Goal: Task Accomplishment & Management: Manage account settings

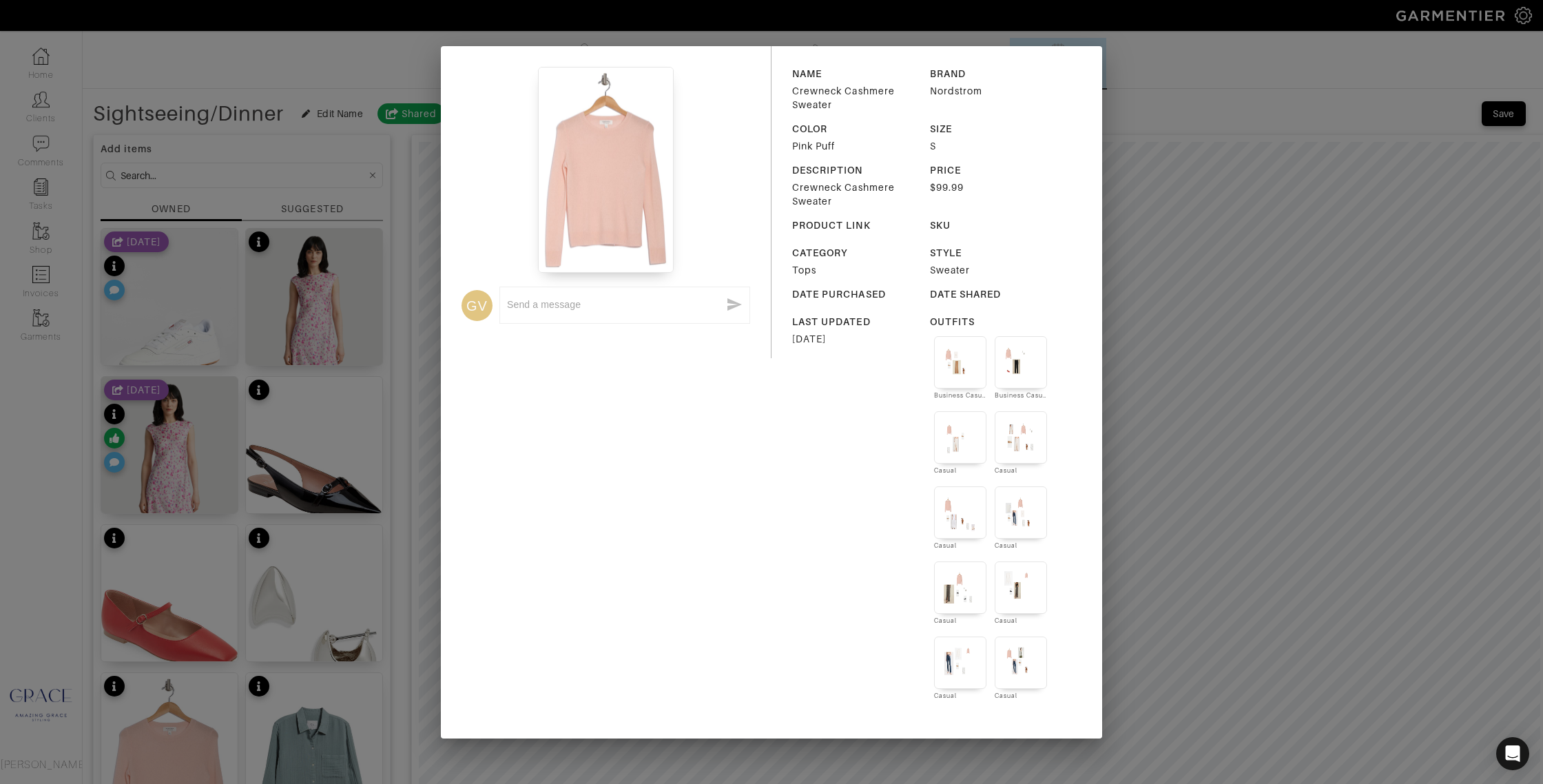
click at [245, 45] on div "GV x NAME Crewneck Cashmere Sweater BRAND Nordstrom COLOR Pink Puff SIZE S DESC…" at bounding box center [772, 392] width 1543 height 784
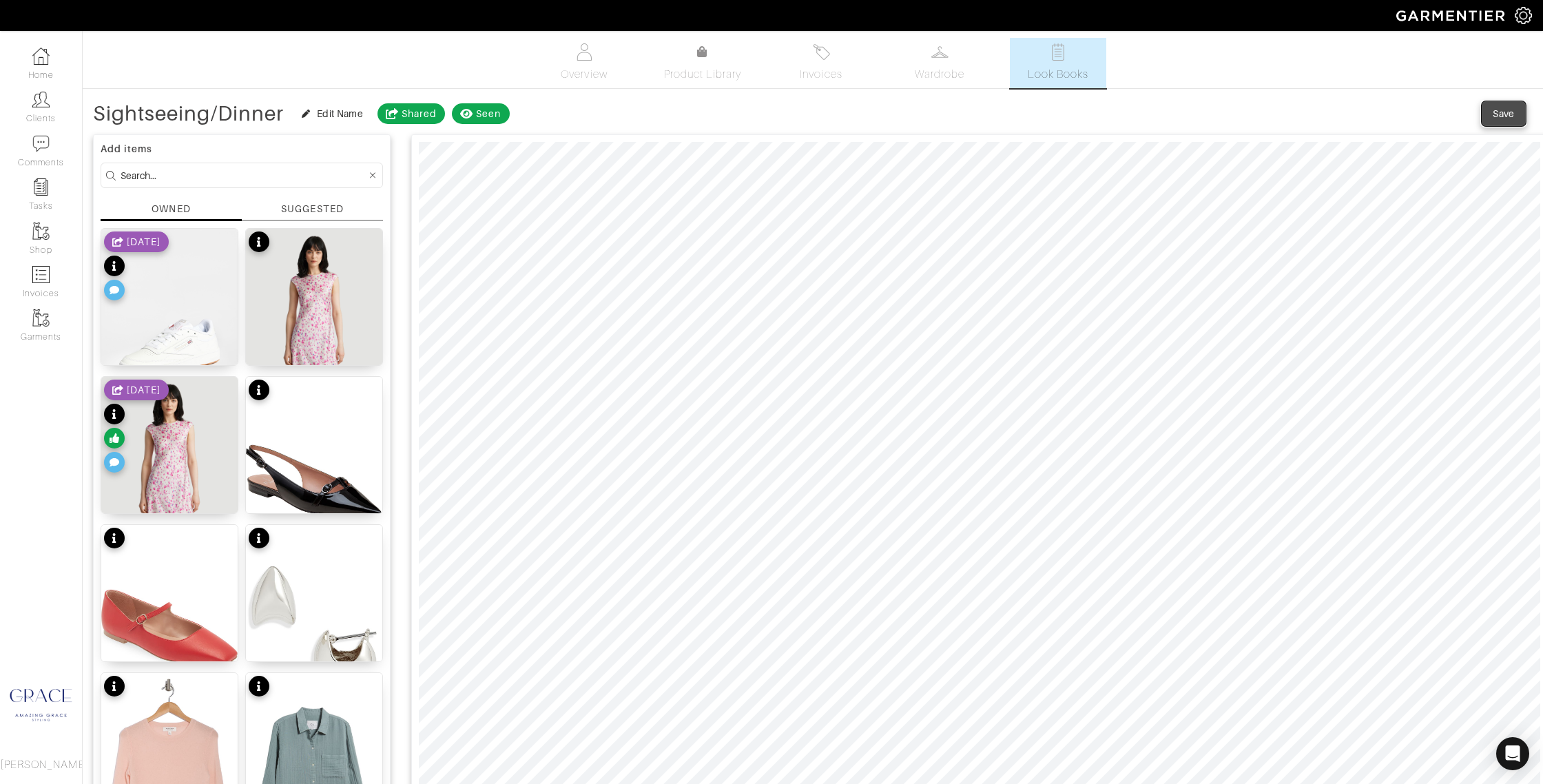
click at [1505, 117] on div "Save" at bounding box center [1503, 113] width 22 height 14
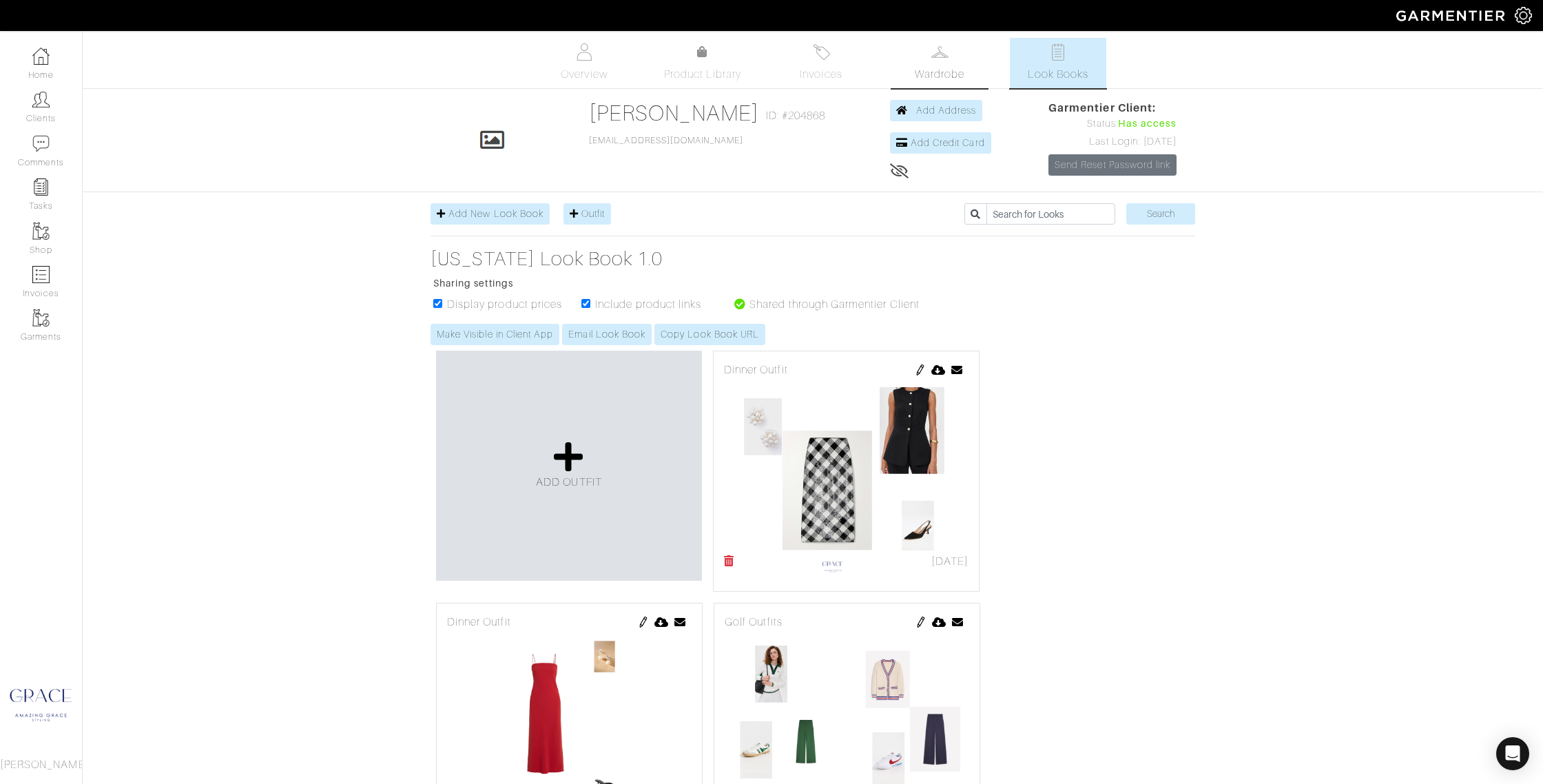
click at [909, 73] on link "Wardrobe" at bounding box center [940, 63] width 96 height 50
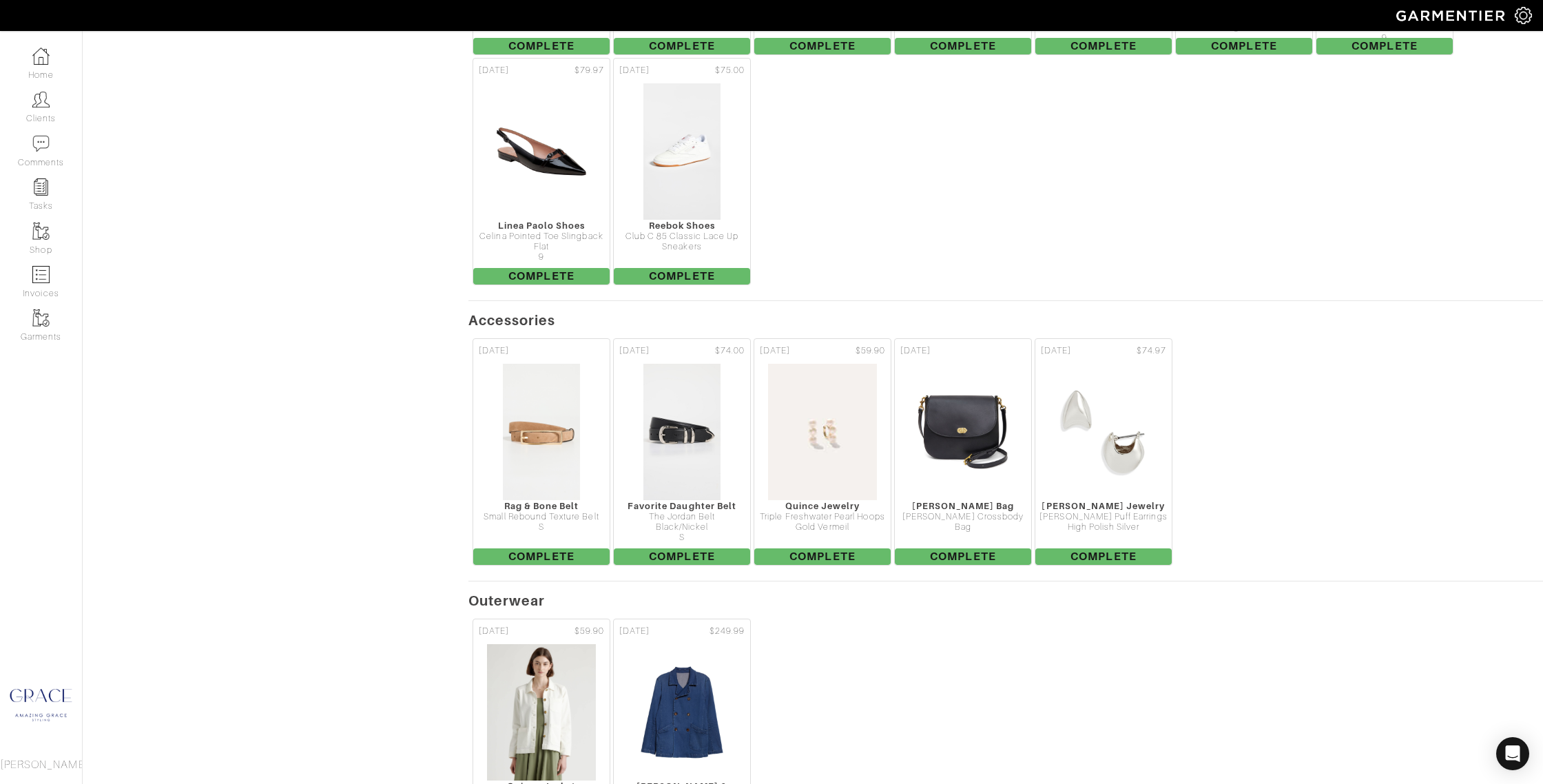
scroll to position [1830, 0]
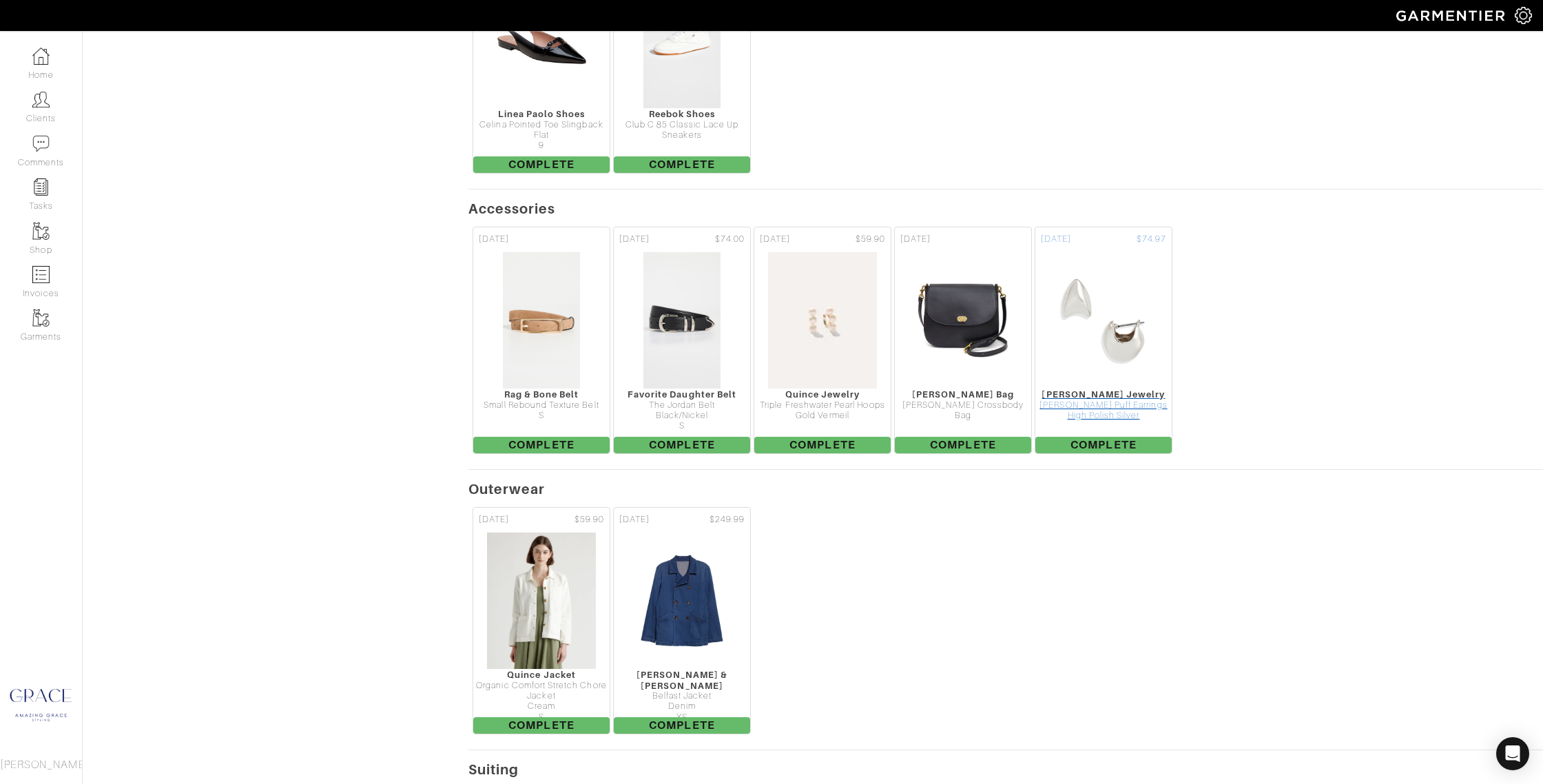
click at [1120, 329] on img at bounding box center [1103, 319] width 90 height 138
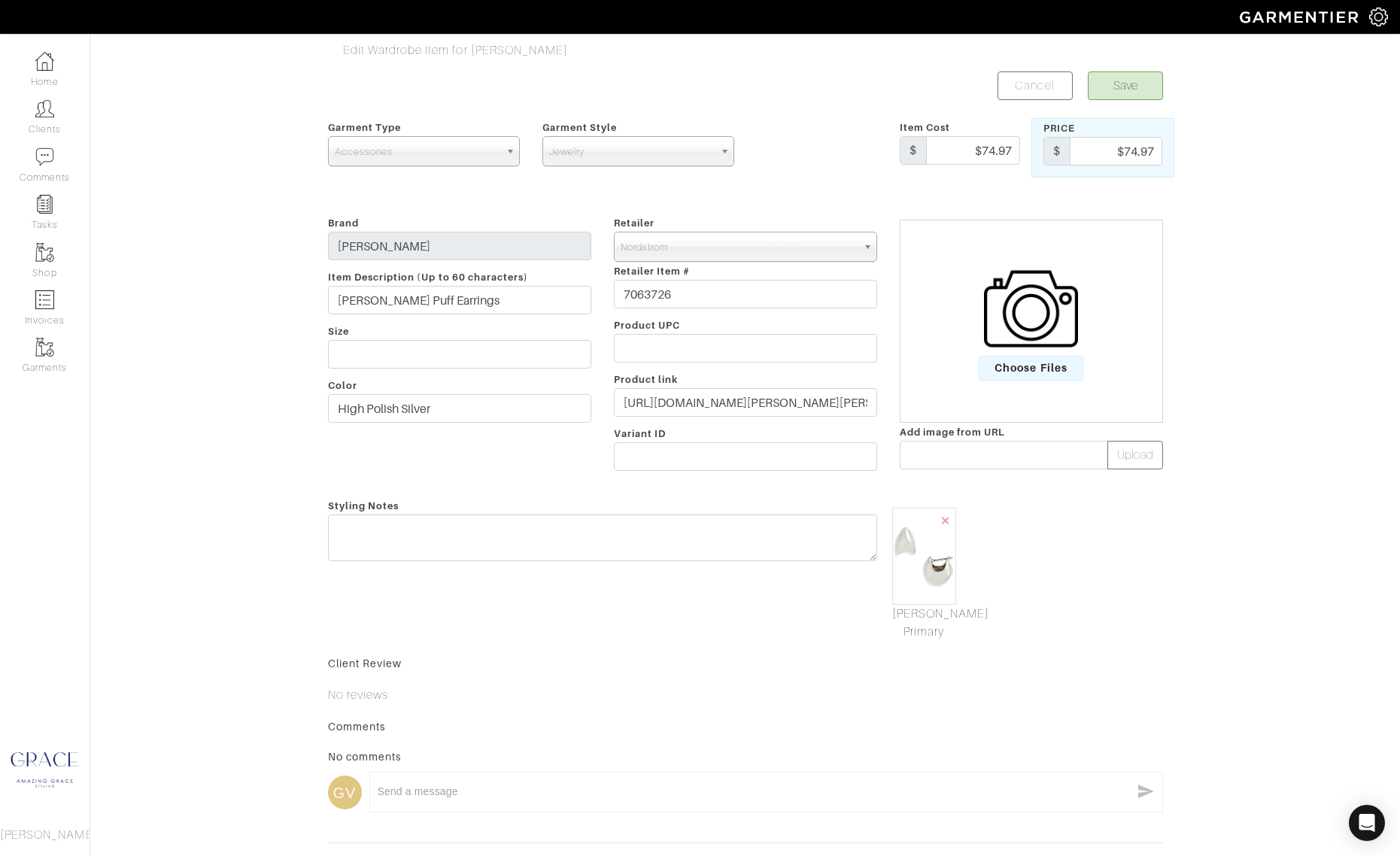
drag, startPoint x: 1074, startPoint y: 573, endPoint x: 1395, endPoint y: 600, distance: 322.1
